Goal: Task Accomplishment & Management: Complete application form

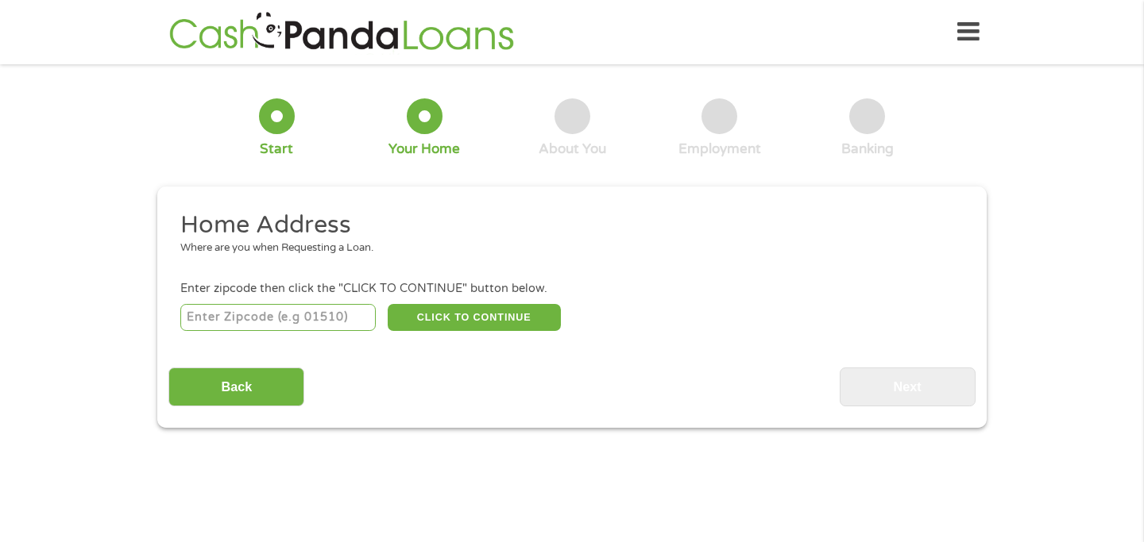
click at [324, 322] on input "number" at bounding box center [278, 317] width 196 height 27
type input "29615"
select select "[US_STATE]"
click at [434, 318] on button "CLICK TO CONTINUE" at bounding box center [474, 317] width 173 height 27
type input "29615"
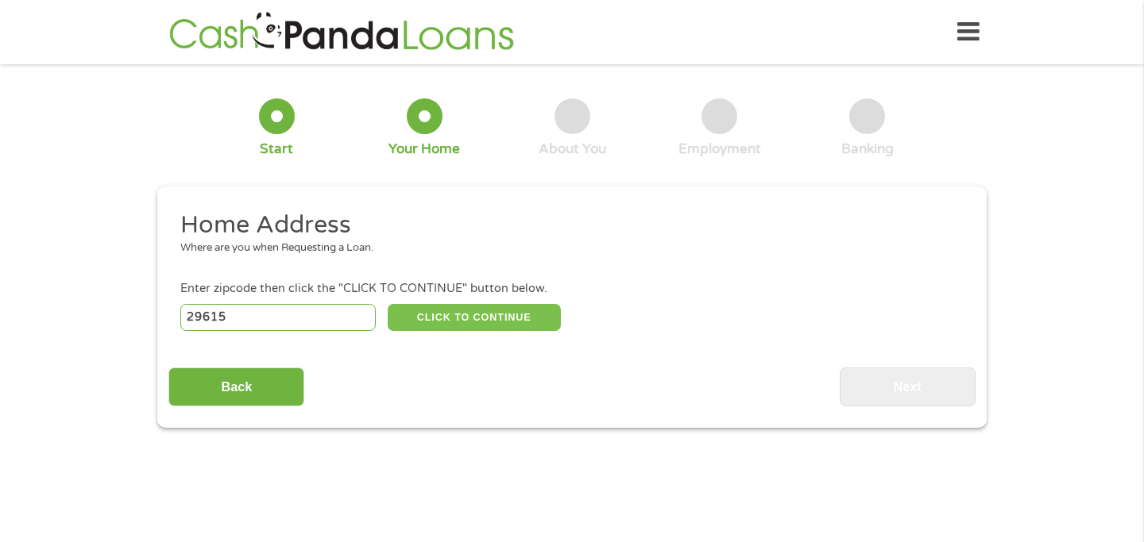
type input "[GEOGRAPHIC_DATA]"
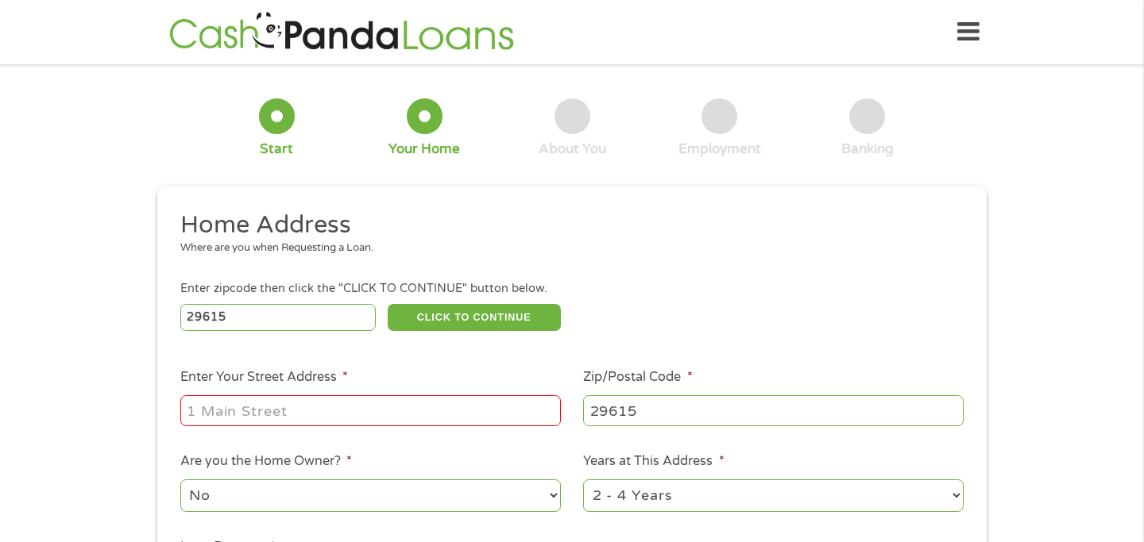
click at [336, 400] on input "Enter Your Street Address *" at bounding box center [370, 410] width 380 height 30
type input "[STREET_ADDRESS]"
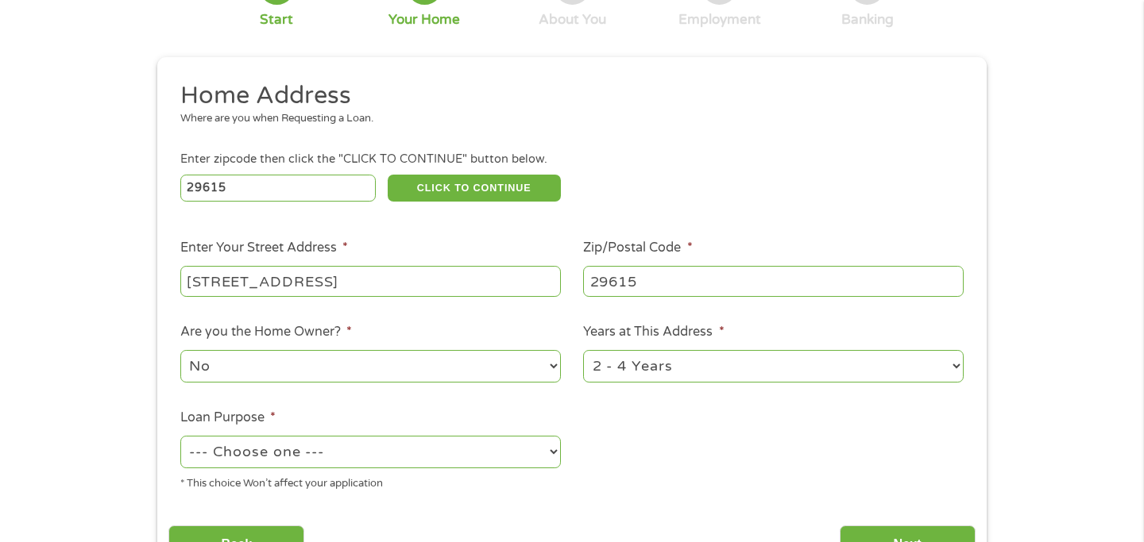
scroll to position [141, 0]
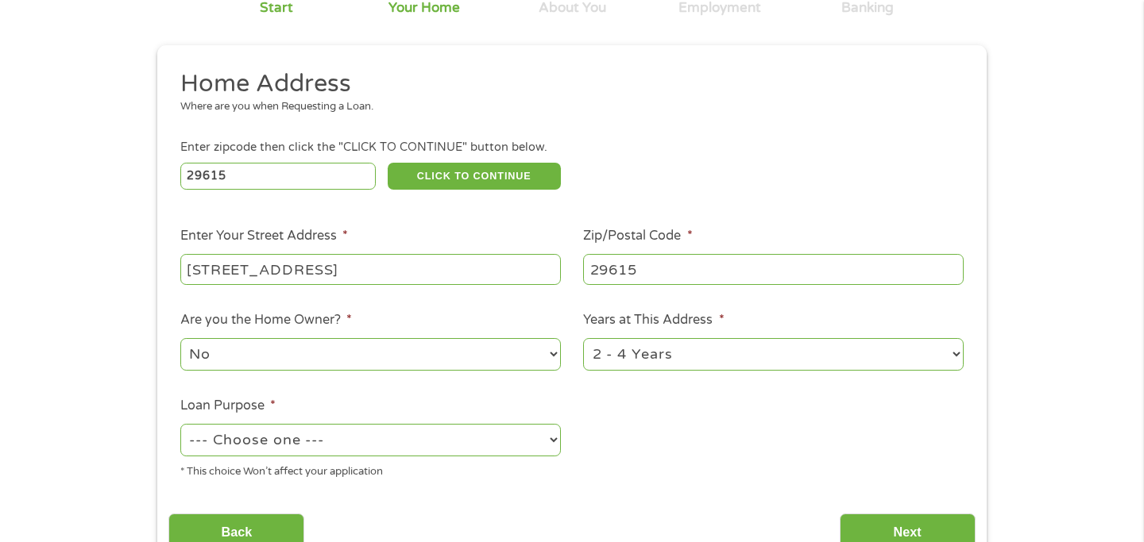
click at [330, 436] on select "--- Choose one --- Pay Bills Debt Consolidation Home Improvement Major Purchase…" at bounding box center [370, 440] width 380 height 33
select select "shorttermcash"
click at [180, 425] on select "--- Choose one --- Pay Bills Debt Consolidation Home Improvement Major Purchase…" at bounding box center [370, 440] width 380 height 33
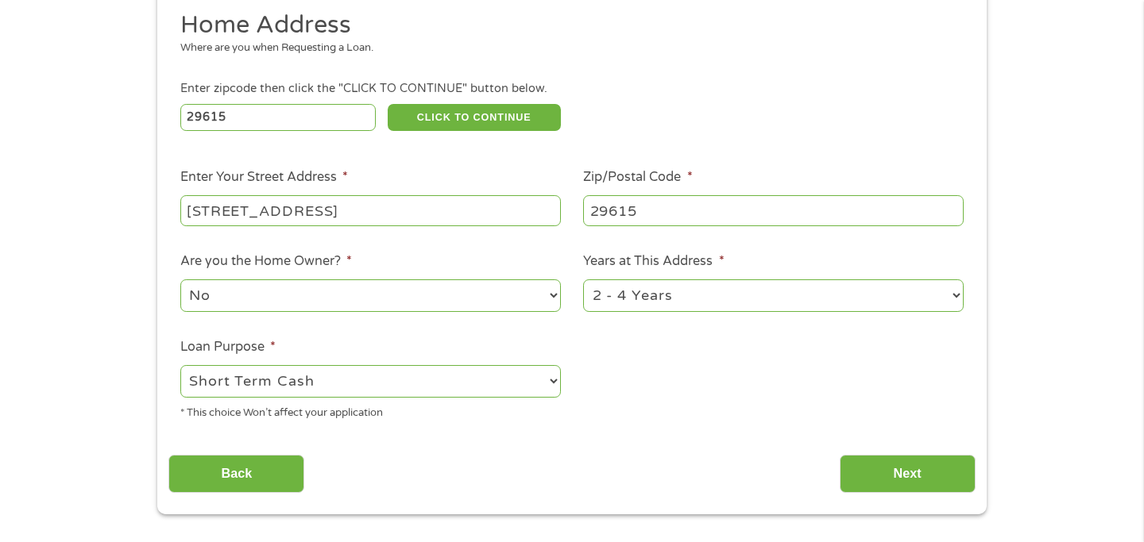
scroll to position [199, 0]
click at [865, 477] on input "Next" at bounding box center [907, 475] width 136 height 39
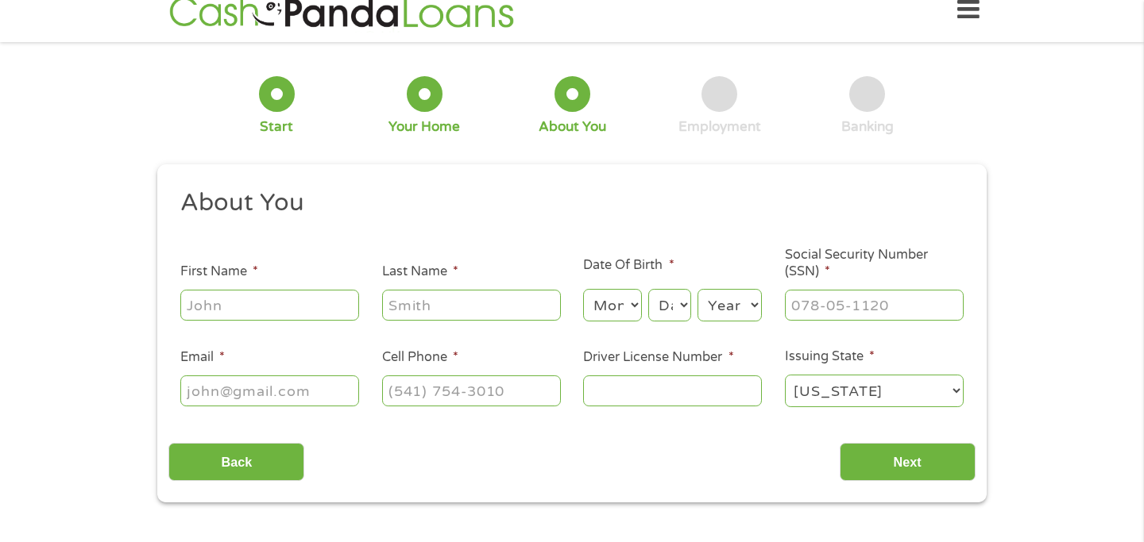
scroll to position [0, 0]
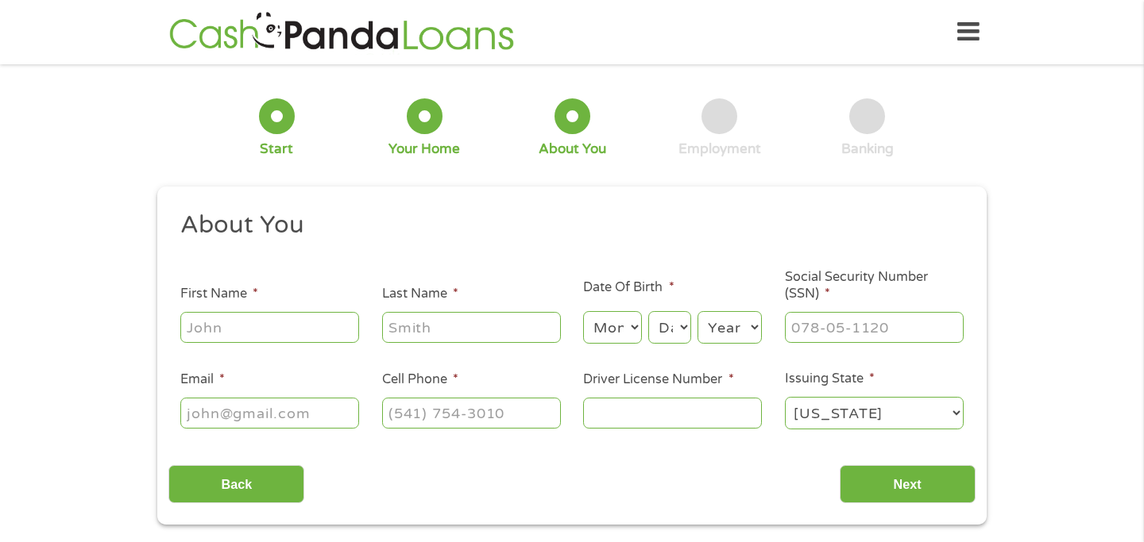
click at [303, 325] on input "First Name *" at bounding box center [269, 327] width 179 height 30
type input "[PERSON_NAME]"
type input "[EMAIL_ADDRESS][DOMAIN_NAME]"
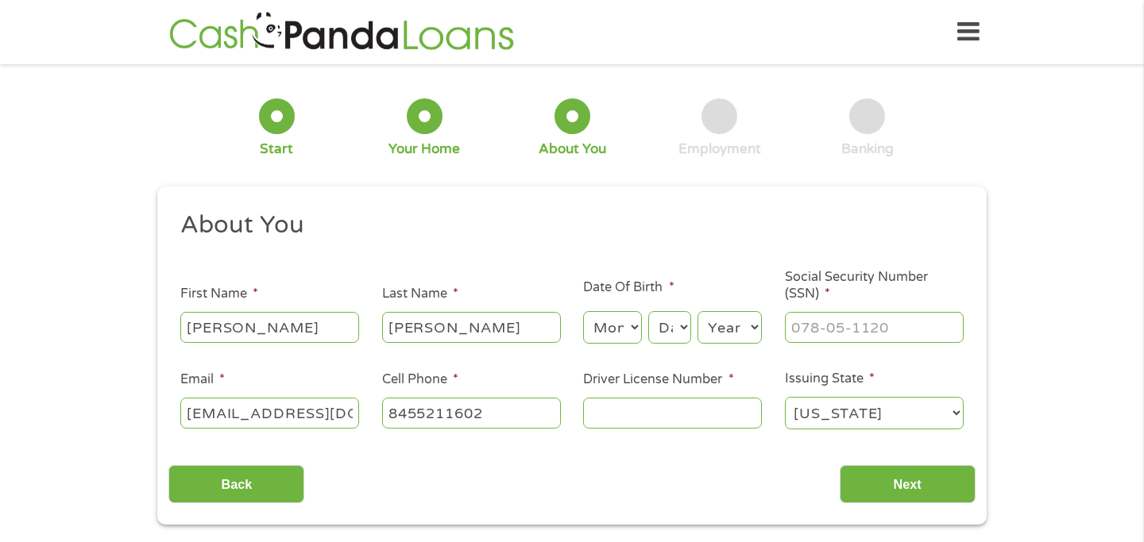
type input "[PHONE_NUMBER]"
click at [606, 322] on select "Month 1 2 3 4 5 6 7 8 9 10 11 12" at bounding box center [612, 327] width 58 height 33
select select "5"
click at [583, 312] on select "Month 1 2 3 4 5 6 7 8 9 10 11 12" at bounding box center [612, 327] width 58 height 33
click at [672, 332] on select "Day 1 2 3 4 5 6 7 8 9 10 11 12 13 14 15 16 17 18 19 20 21 22 23 24 25 26 27 28 …" at bounding box center [669, 327] width 43 height 33
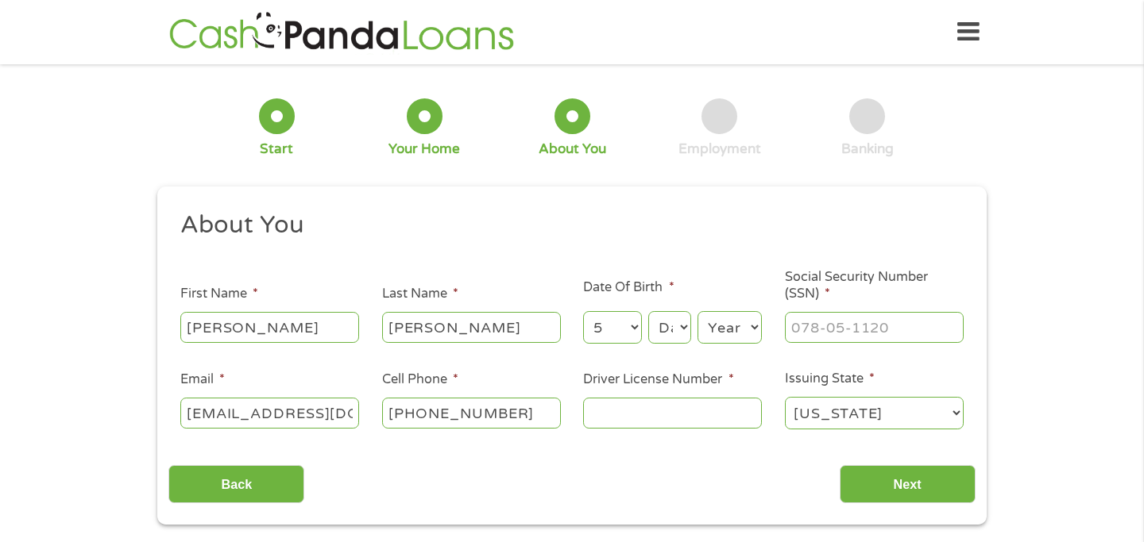
select select "27"
click at [648, 312] on select "Day 1 2 3 4 5 6 7 8 9 10 11 12 13 14 15 16 17 18 19 20 21 22 23 24 25 26 27 28 …" at bounding box center [669, 327] width 43 height 33
click at [731, 334] on select "Year [DATE] 2006 2005 2004 2003 2002 2001 2000 1999 1998 1997 1996 1995 1994 19…" at bounding box center [729, 327] width 64 height 33
select select "1985"
click at [697, 312] on select "Year [DATE] 2006 2005 2004 2003 2002 2001 2000 1999 1998 1997 1996 1995 1994 19…" at bounding box center [729, 327] width 64 height 33
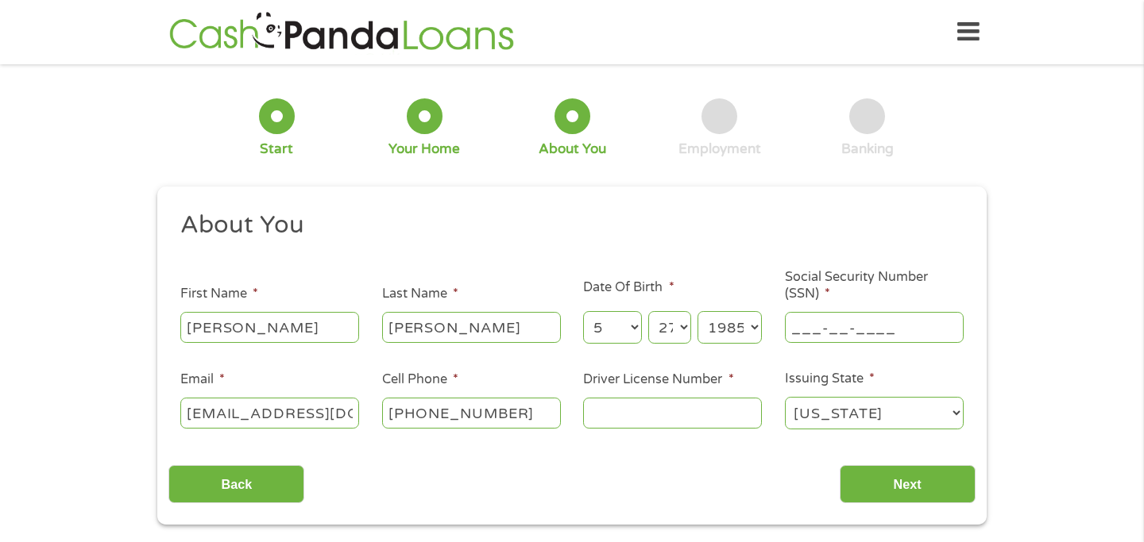
click at [861, 332] on input "___-__-____" at bounding box center [874, 327] width 179 height 30
type input "059-76-8234"
click at [618, 407] on input "Driver License Number *" at bounding box center [672, 413] width 179 height 30
type input "107691988"
click at [905, 488] on input "Next" at bounding box center [907, 484] width 136 height 39
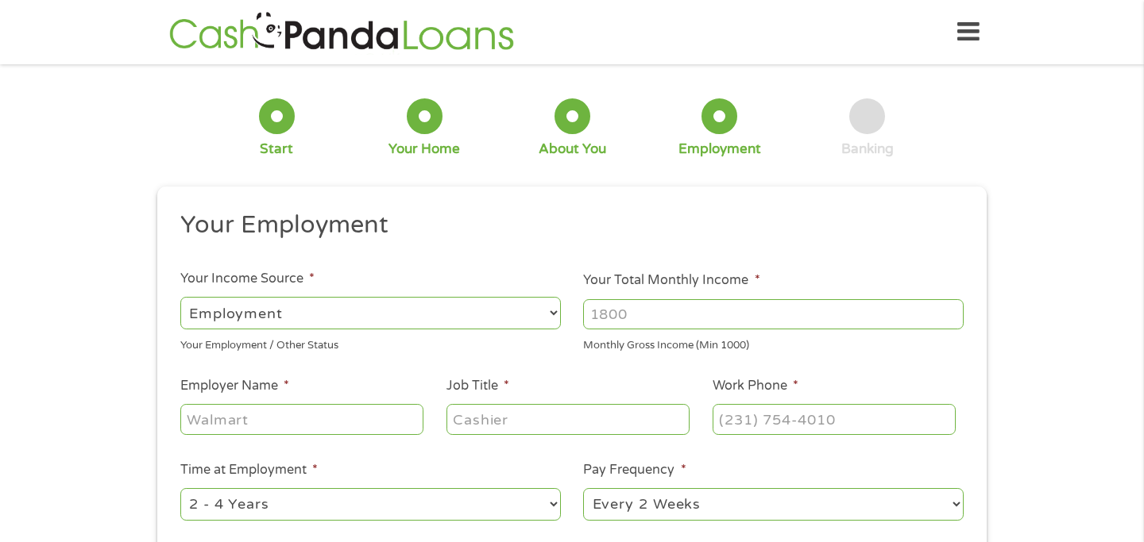
scroll to position [6, 6]
click at [409, 302] on select "--- Choose one --- Employment [DEMOGRAPHIC_DATA] Benefits" at bounding box center [370, 313] width 380 height 33
click at [180, 297] on select "--- Choose one --- Employment [DEMOGRAPHIC_DATA] Benefits" at bounding box center [370, 313] width 380 height 33
click at [661, 305] on input "Your Total Monthly Income *" at bounding box center [773, 314] width 380 height 30
type input "6275"
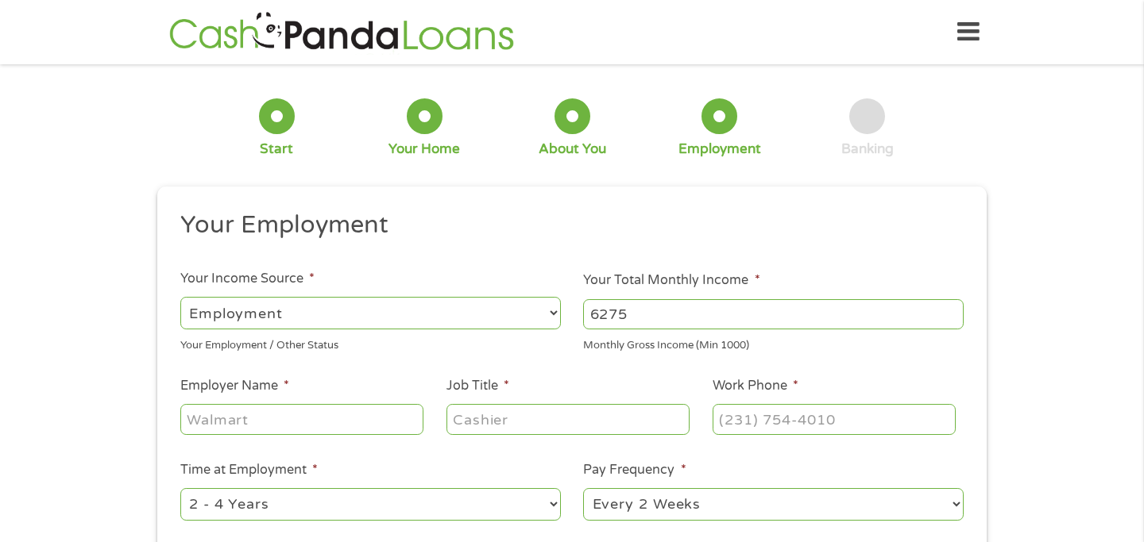
click at [284, 412] on input "Employer Name *" at bounding box center [301, 419] width 243 height 30
type input "dbk associates"
click at [539, 417] on input "Job Title *" at bounding box center [567, 419] width 243 height 30
type input "a"
type input "case coordinator"
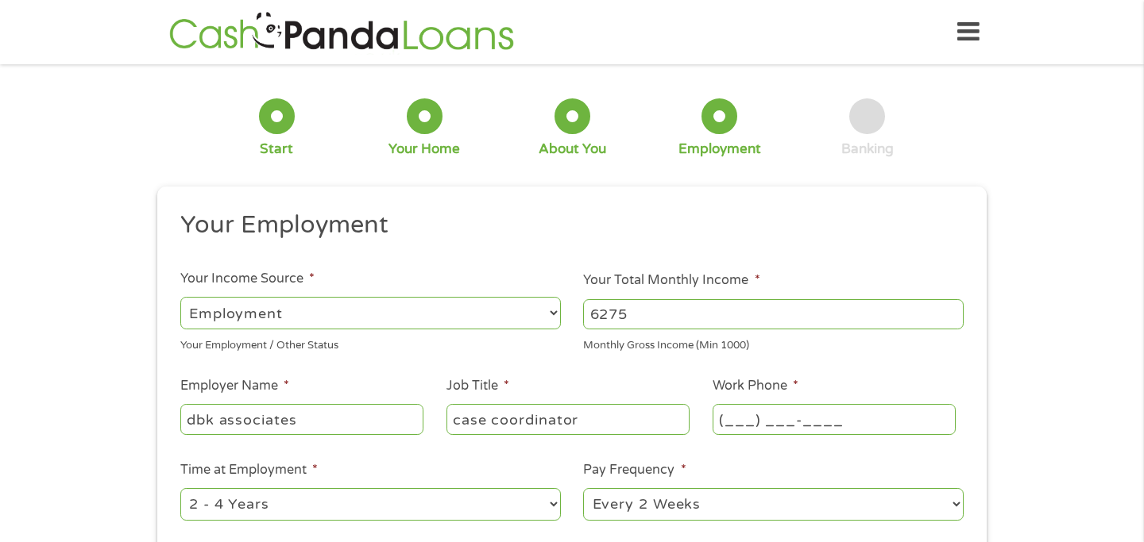
click at [786, 415] on input "(___) ___-____" at bounding box center [833, 419] width 243 height 30
type input "[PHONE_NUMBER]"
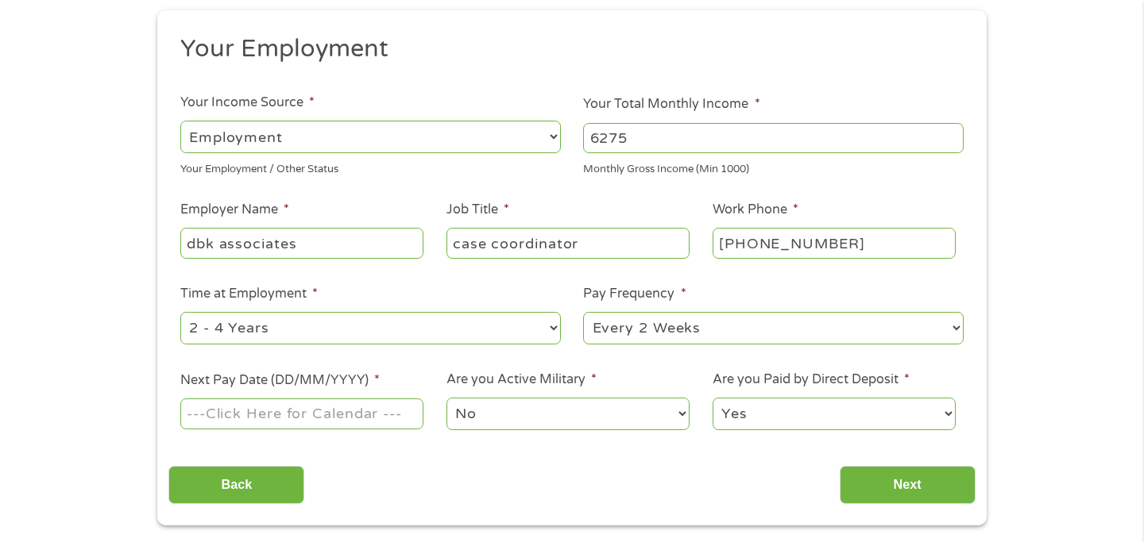
scroll to position [268, 0]
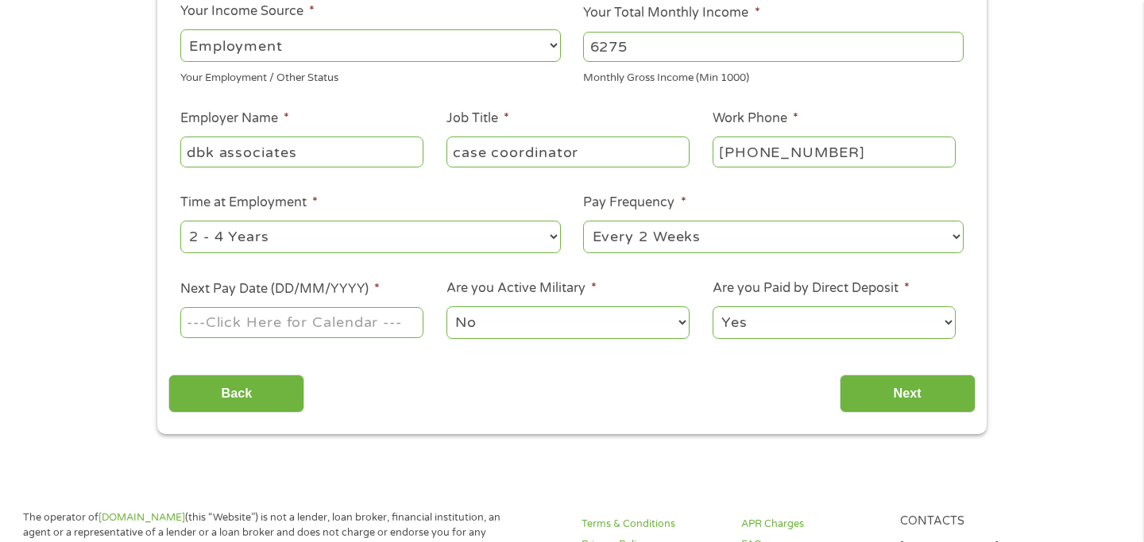
click at [419, 237] on select "--- Choose one --- 1 Year or less 1 - 2 Years 2 - 4 Years Over 4 Years" at bounding box center [370, 237] width 380 height 33
select select "60months"
click at [180, 221] on select "--- Choose one --- 1 Year or less 1 - 2 Years 2 - 4 Years Over 4 Years" at bounding box center [370, 237] width 380 height 33
click at [678, 236] on select "--- Choose one --- Every 2 Weeks Every Week Monthly Semi-Monthly" at bounding box center [773, 237] width 380 height 33
click at [583, 221] on select "--- Choose one --- Every 2 Weeks Every Week Monthly Semi-Monthly" at bounding box center [773, 237] width 380 height 33
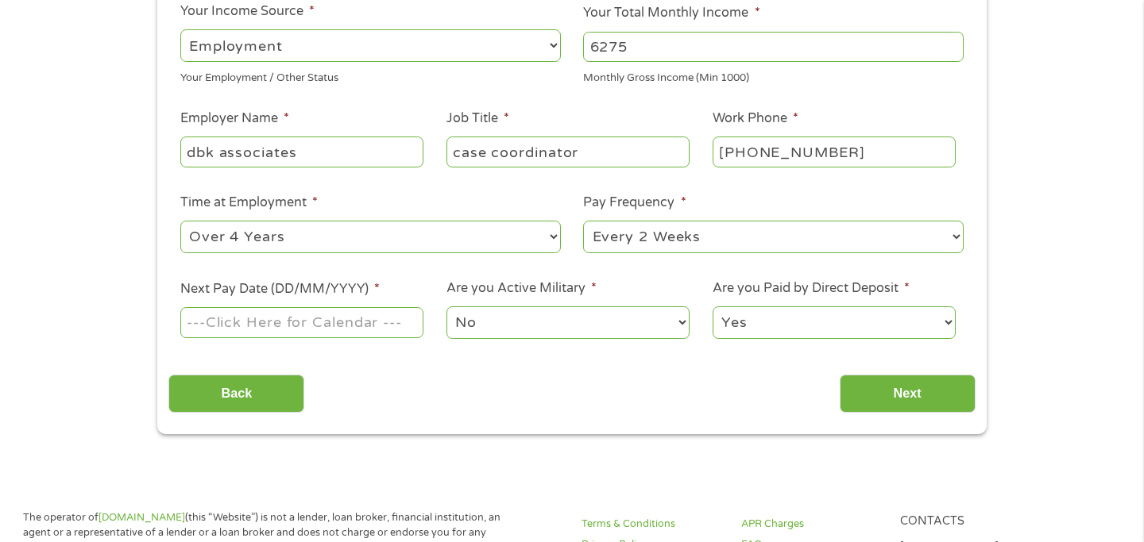
click at [287, 318] on input "Next Pay Date (DD/MM/YYYY) *" at bounding box center [301, 322] width 243 height 30
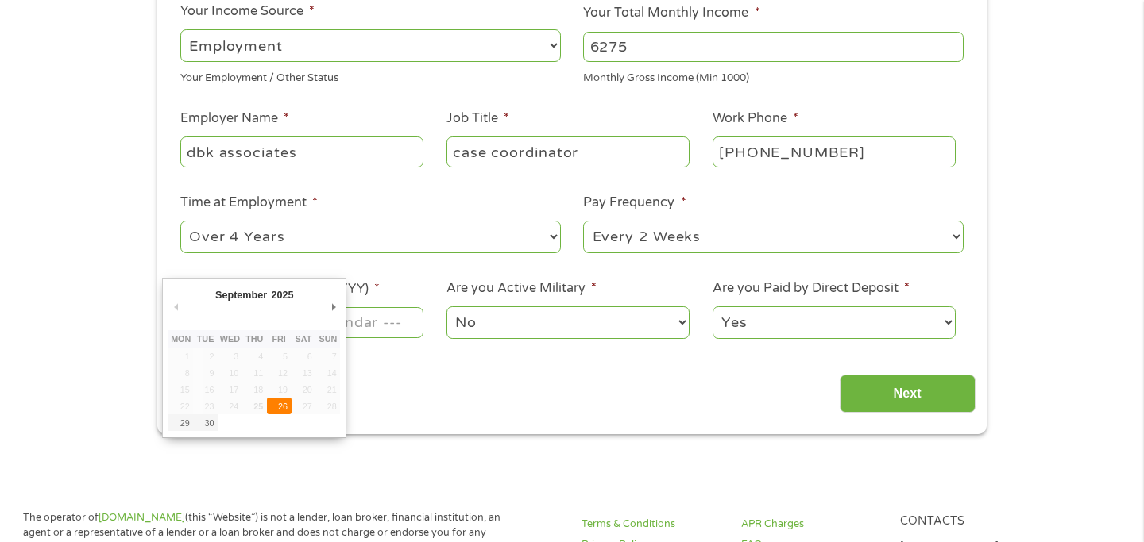
type input "[DATE]"
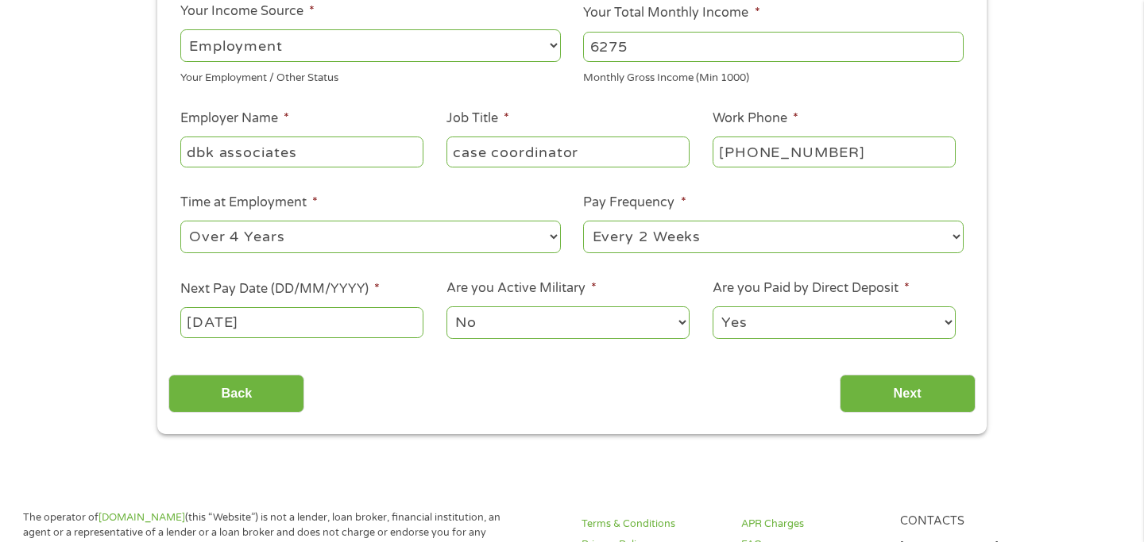
click at [846, 321] on select "Yes No" at bounding box center [833, 323] width 243 height 33
click at [712, 307] on select "Yes No" at bounding box center [833, 323] width 243 height 33
click at [876, 379] on input "Next" at bounding box center [907, 394] width 136 height 39
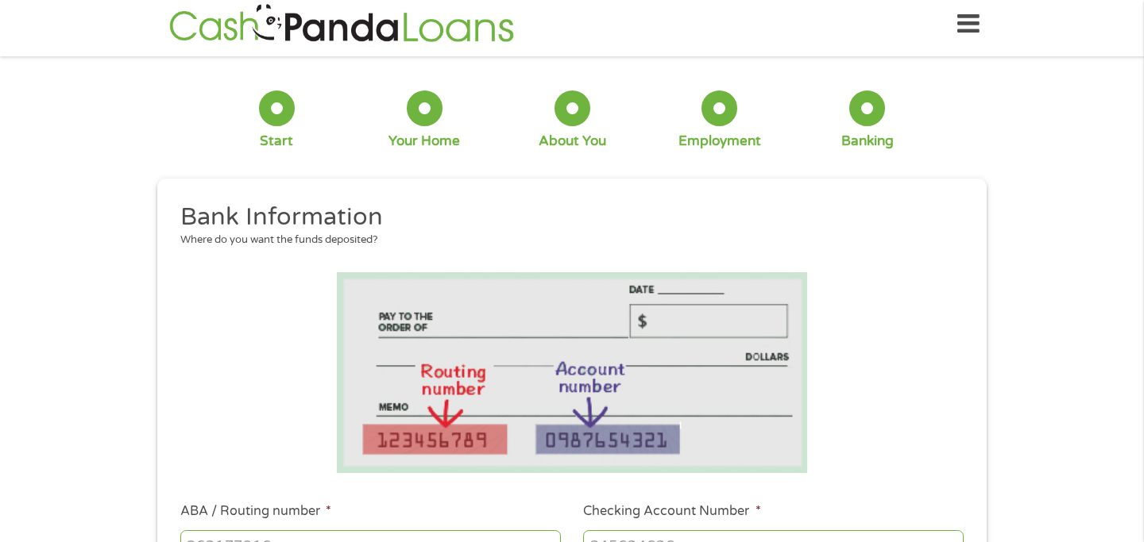
scroll to position [0, 0]
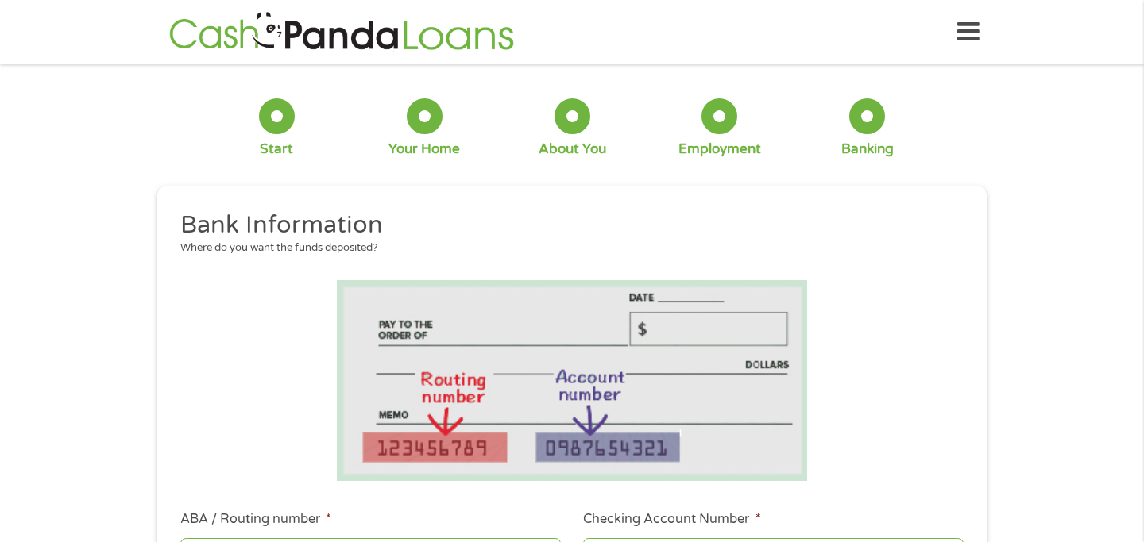
select select "60months"
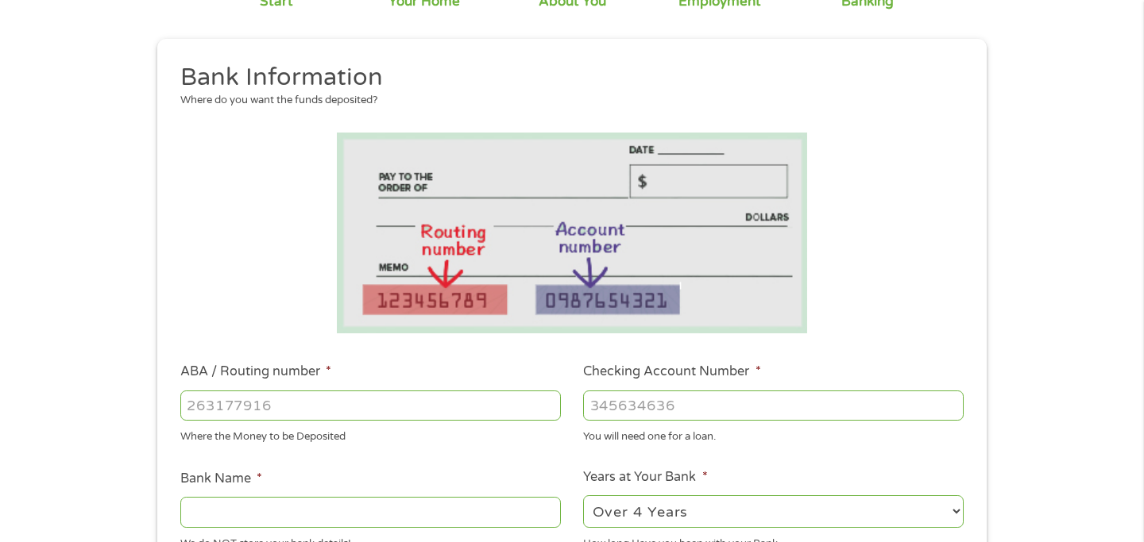
scroll to position [239, 0]
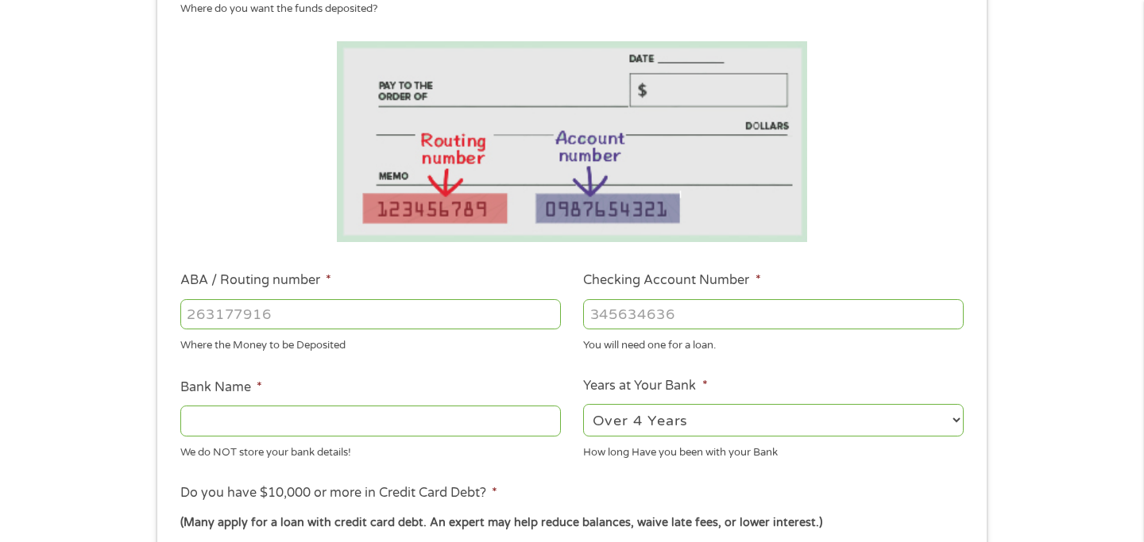
click at [310, 312] on input "ABA / Routing number *" at bounding box center [370, 314] width 380 height 30
click at [259, 416] on input "Bank Name *" at bounding box center [370, 421] width 380 height 30
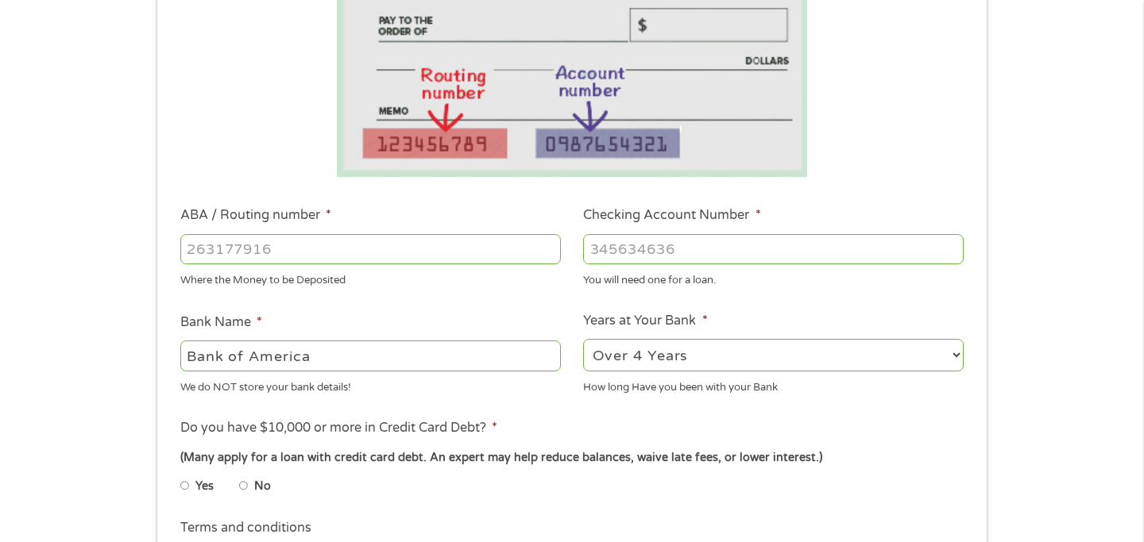
scroll to position [423, 0]
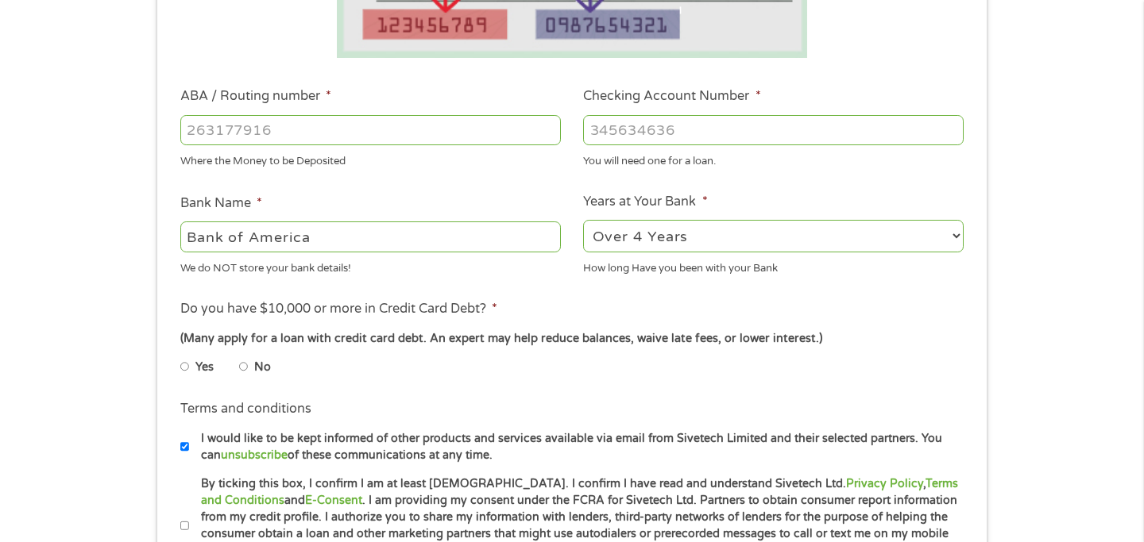
type input "Bank of America"
click at [253, 365] on li "No" at bounding box center [267, 367] width 57 height 31
click at [248, 365] on li "No" at bounding box center [267, 367] width 57 height 31
click at [245, 365] on input "No" at bounding box center [244, 366] width 10 height 25
radio input "true"
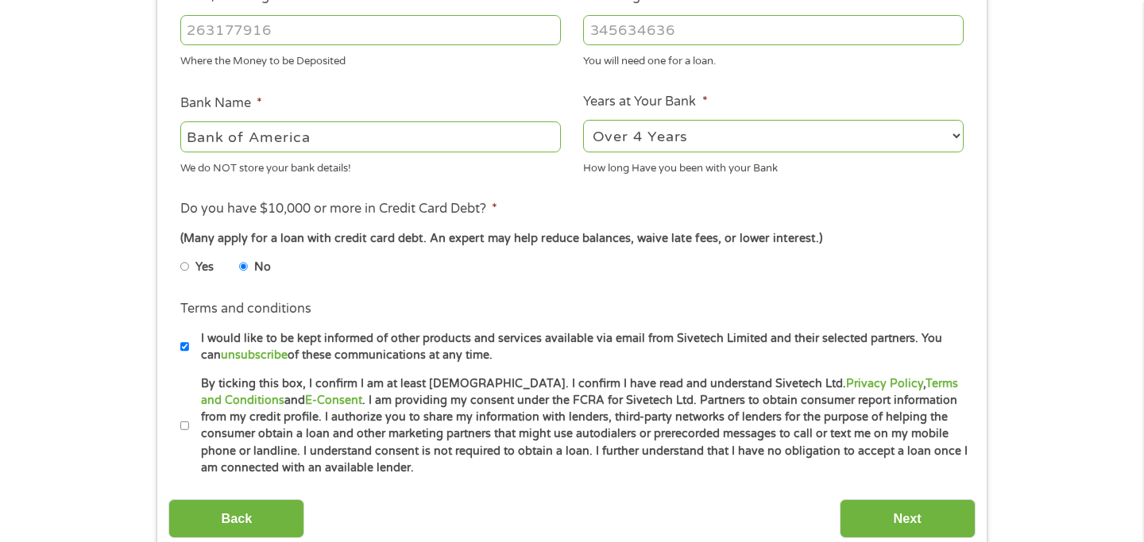
scroll to position [523, 0]
click at [181, 428] on input "By ticking this box, I confirm I am at least [DEMOGRAPHIC_DATA]. I confirm I ha…" at bounding box center [185, 426] width 10 height 25
checkbox input "true"
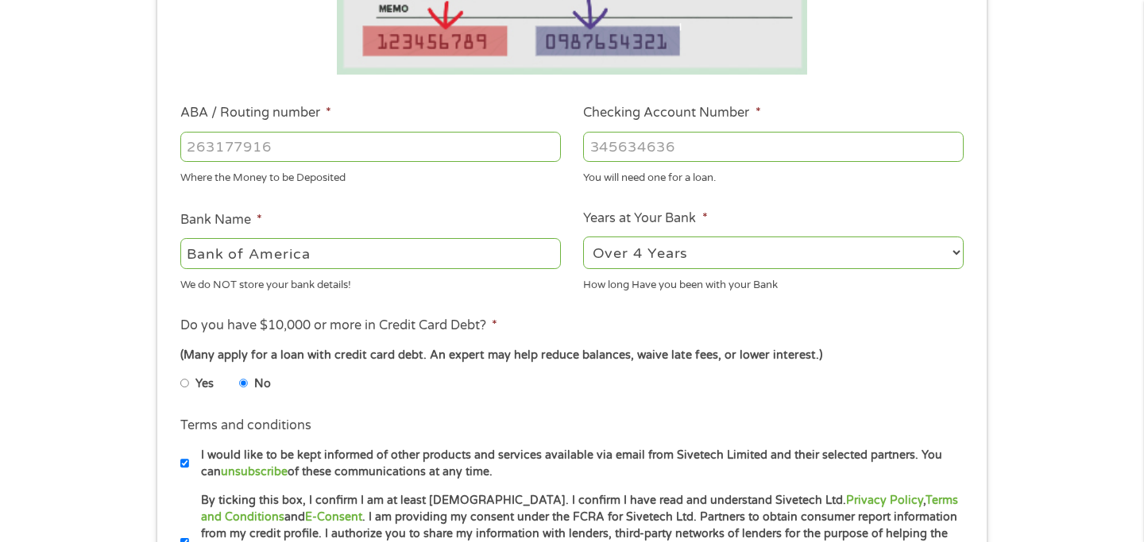
scroll to position [304, 0]
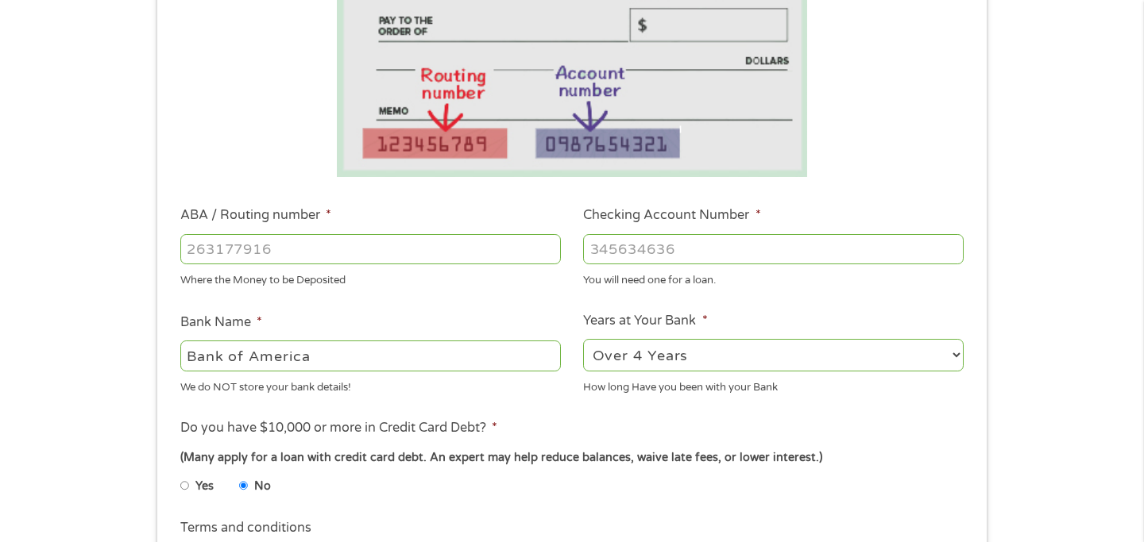
click at [415, 243] on input "ABA / Routing number *" at bounding box center [370, 249] width 380 height 30
type input "053000196"
type input "BANK OF AMERICA NA"
type input "053000196"
click at [610, 248] on input "Checking Account Number *" at bounding box center [773, 249] width 380 height 30
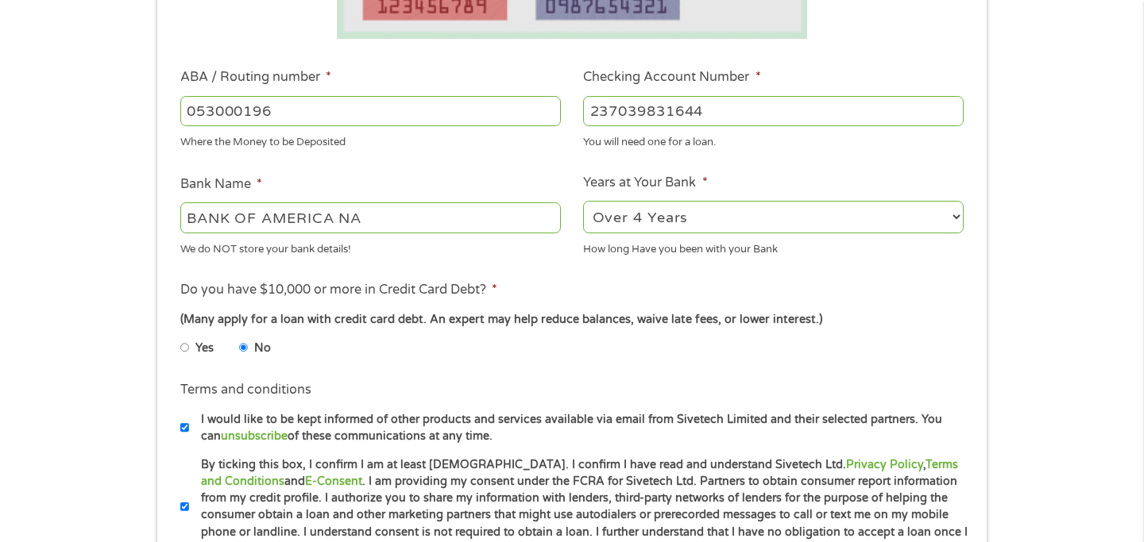
scroll to position [765, 0]
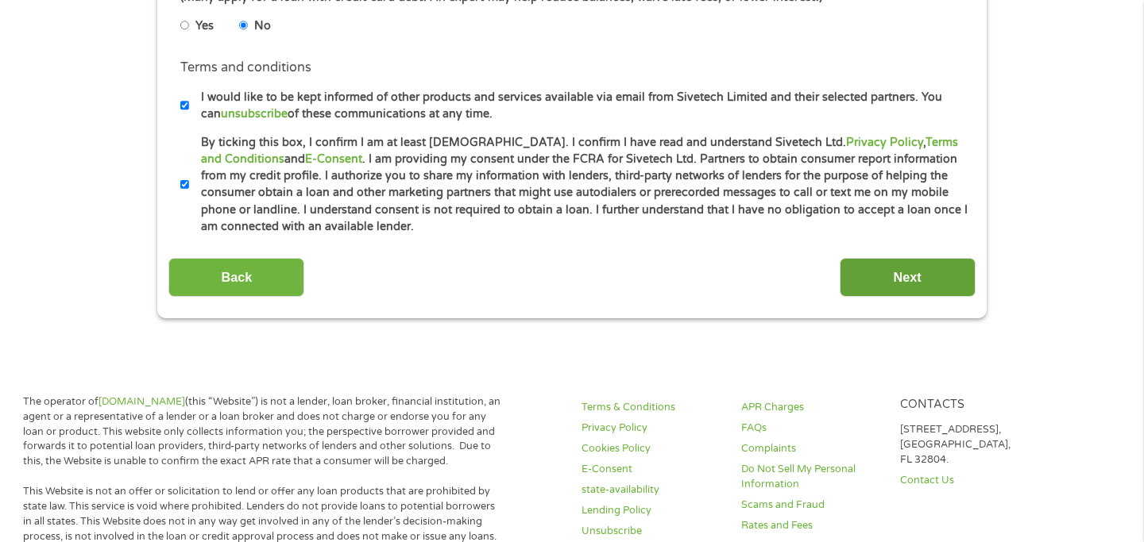
type input "237039831644"
click at [851, 276] on input "Next" at bounding box center [907, 277] width 136 height 39
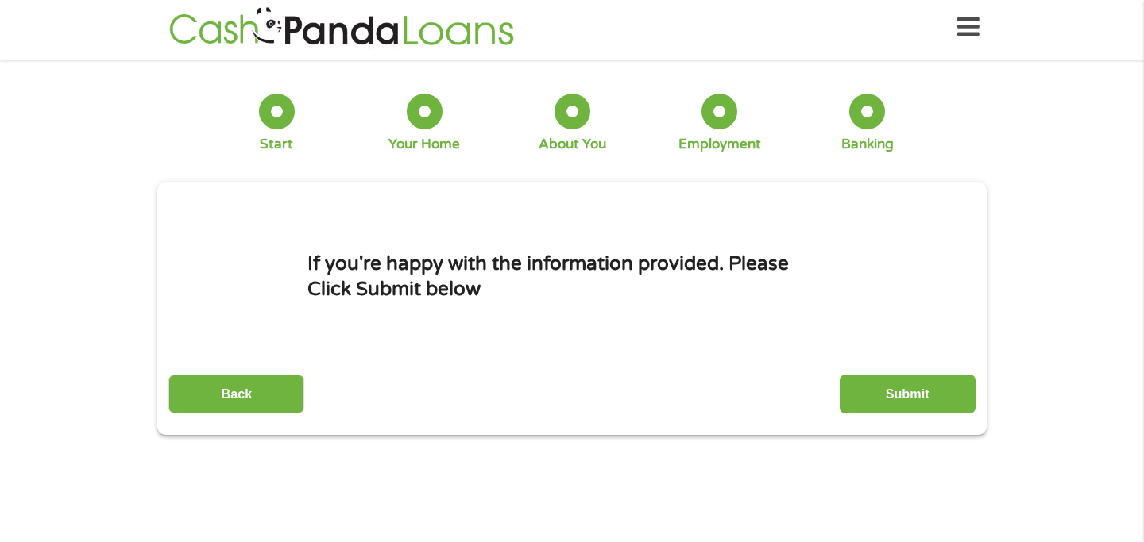
scroll to position [0, 0]
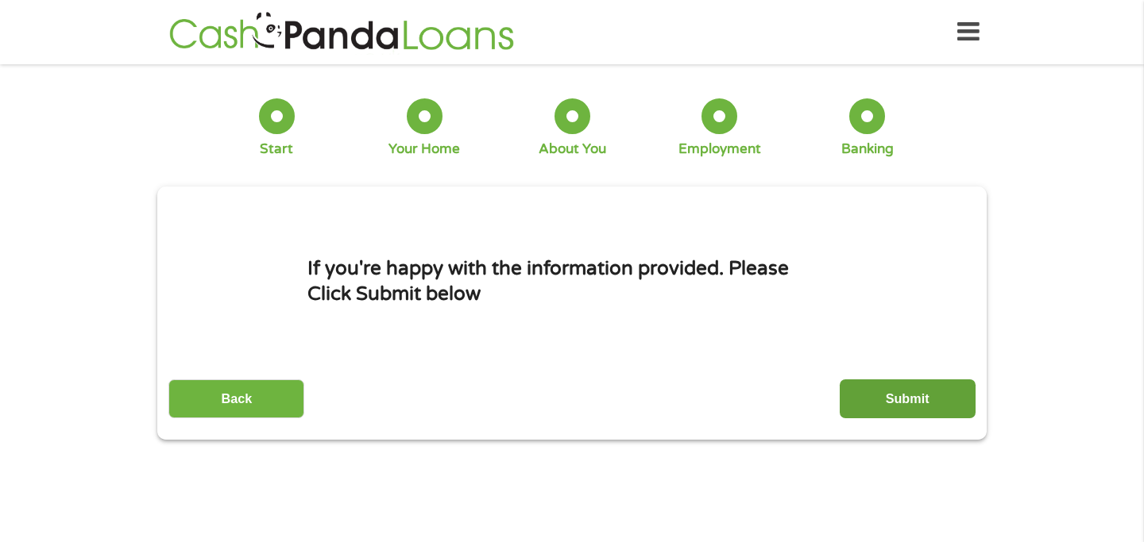
click at [873, 395] on input "Submit" at bounding box center [907, 399] width 136 height 39
